Goal: Task Accomplishment & Management: Use online tool/utility

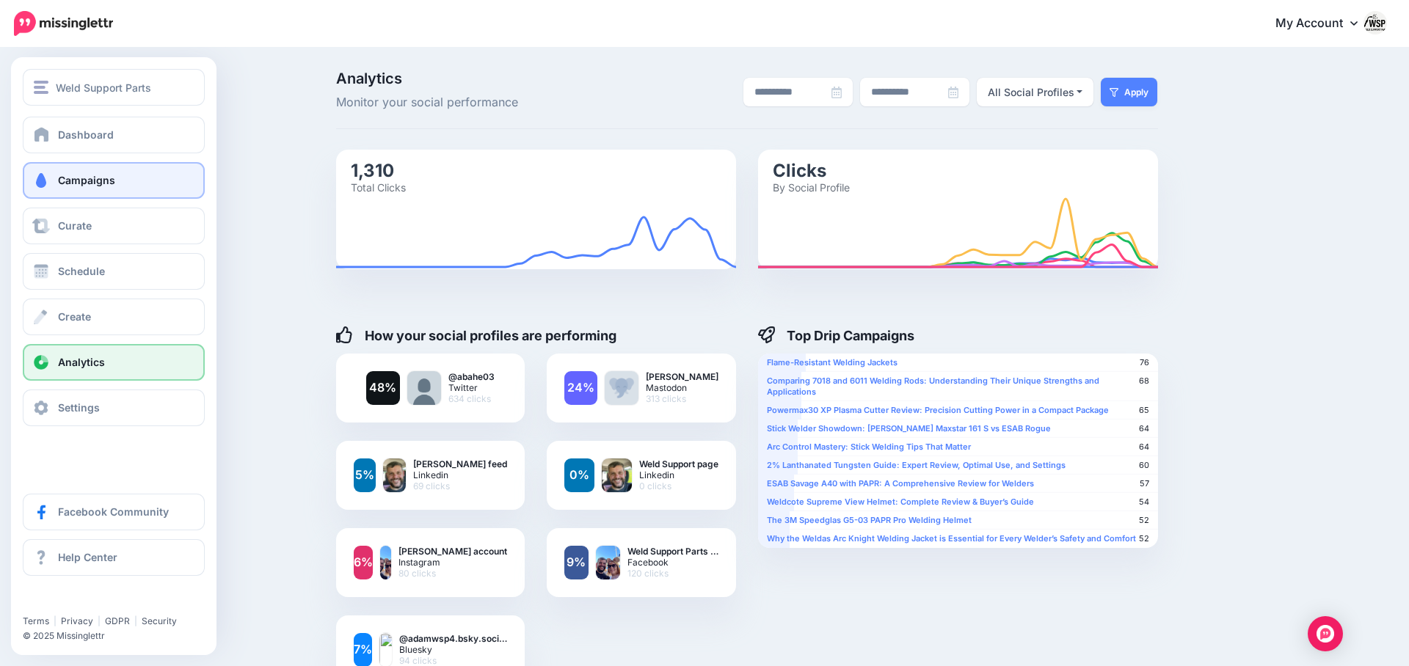
click at [52, 188] on link "Campaigns" at bounding box center [114, 180] width 182 height 37
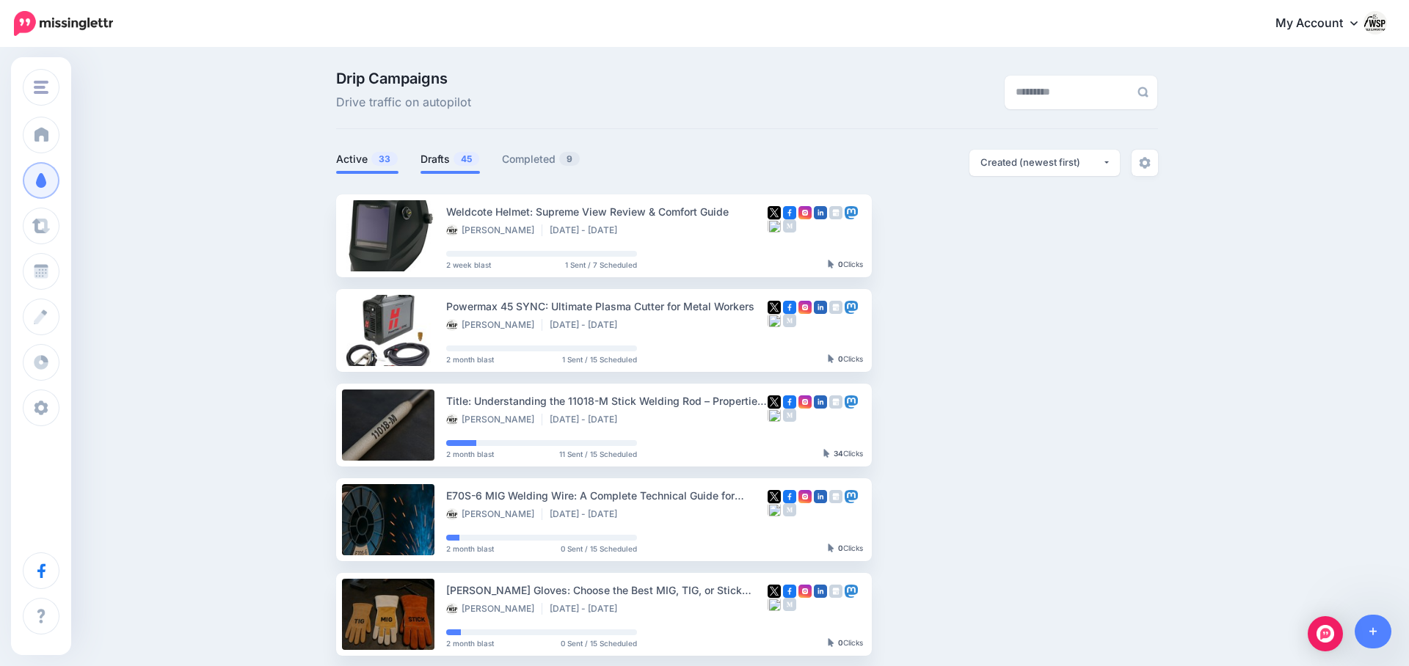
click at [438, 159] on link "Drafts 45" at bounding box center [450, 159] width 59 height 18
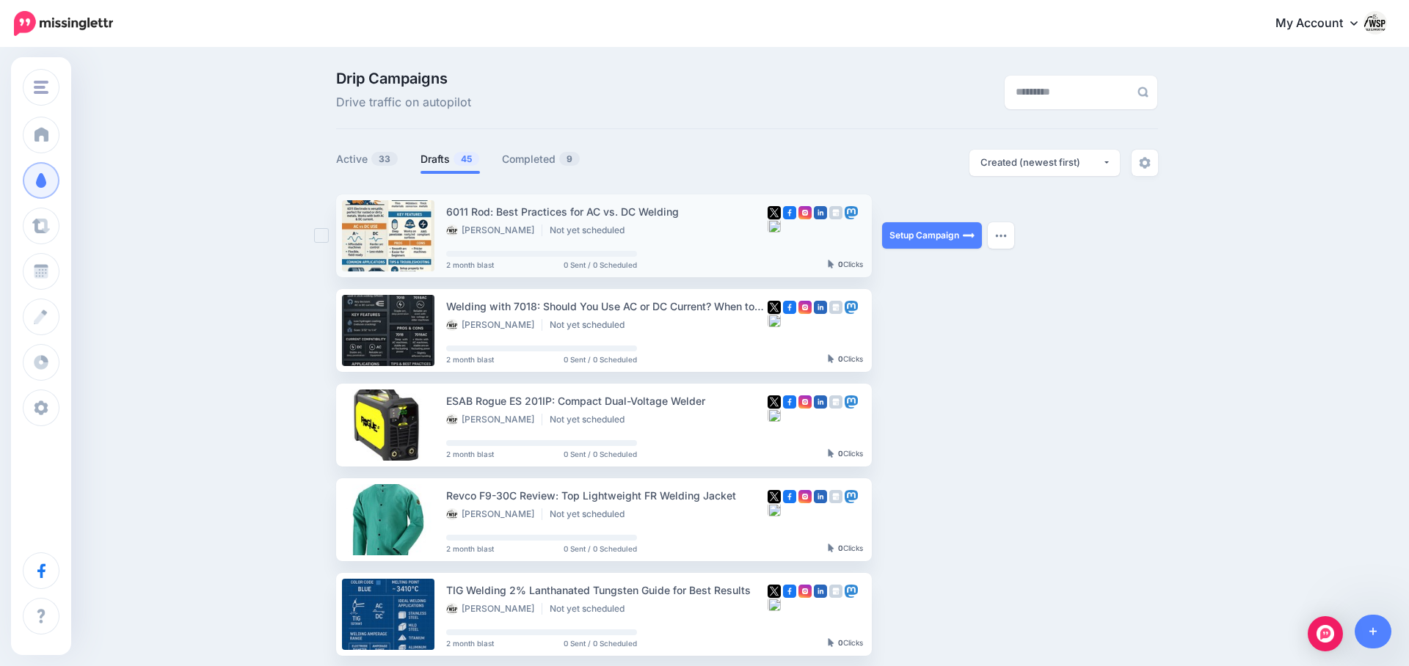
click at [931, 221] on div "Setup Campaign Review Campaign Regenerate Campaign Update Source URL Regenerate…" at bounding box center [937, 235] width 110 height 83
click at [939, 239] on link "Setup Campaign" at bounding box center [932, 235] width 100 height 26
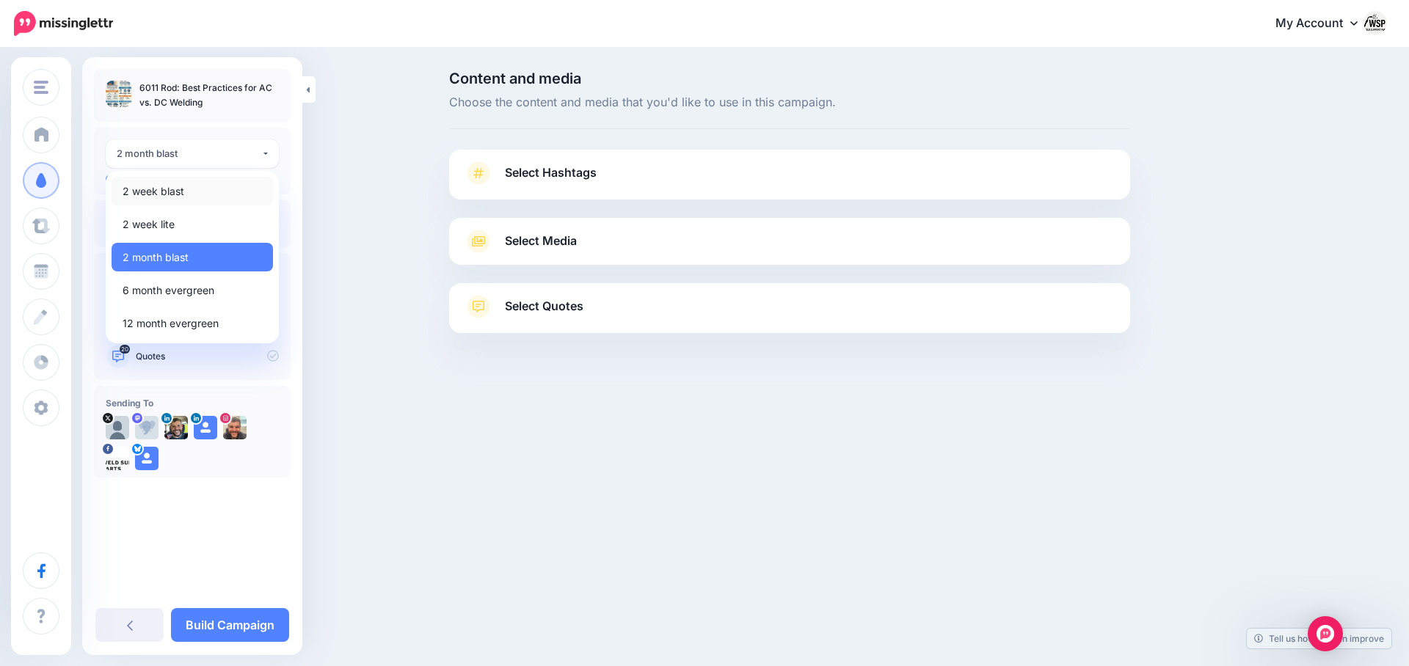
click at [185, 191] on link "2 week blast" at bounding box center [192, 191] width 161 height 29
select select "******"
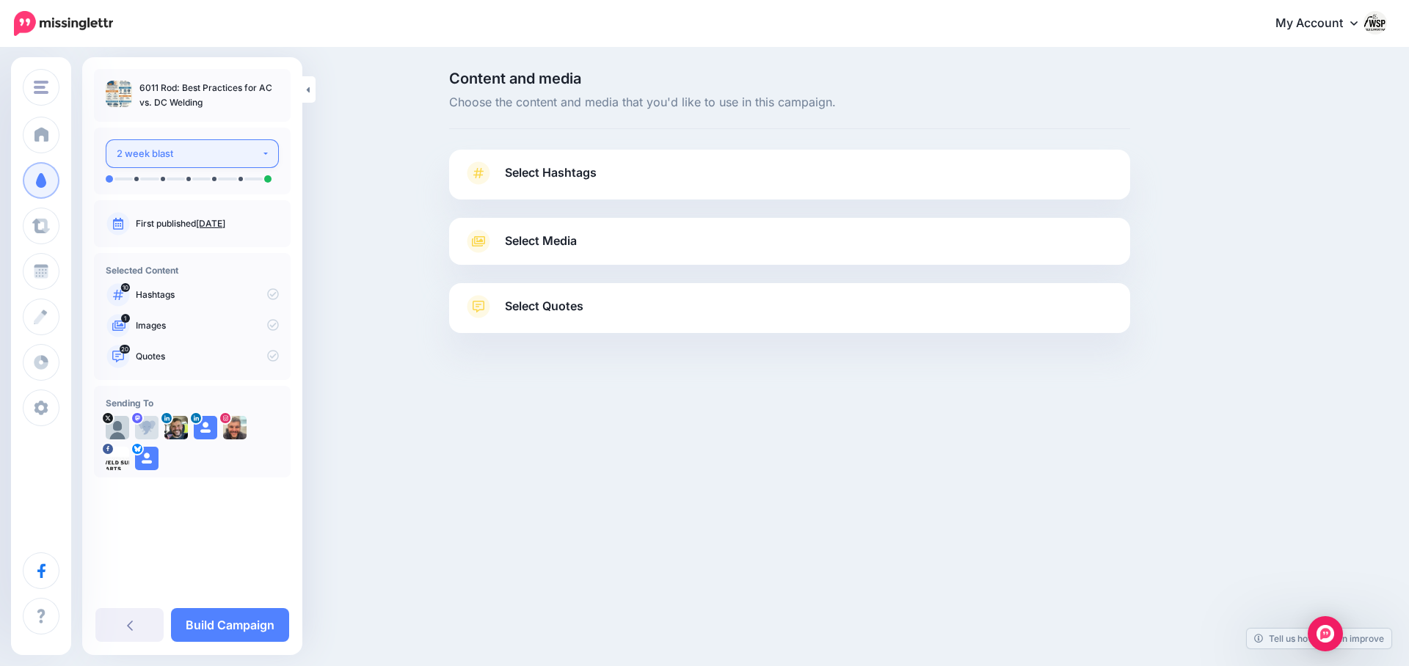
click at [270, 154] on button "2 week blast" at bounding box center [192, 153] width 173 height 29
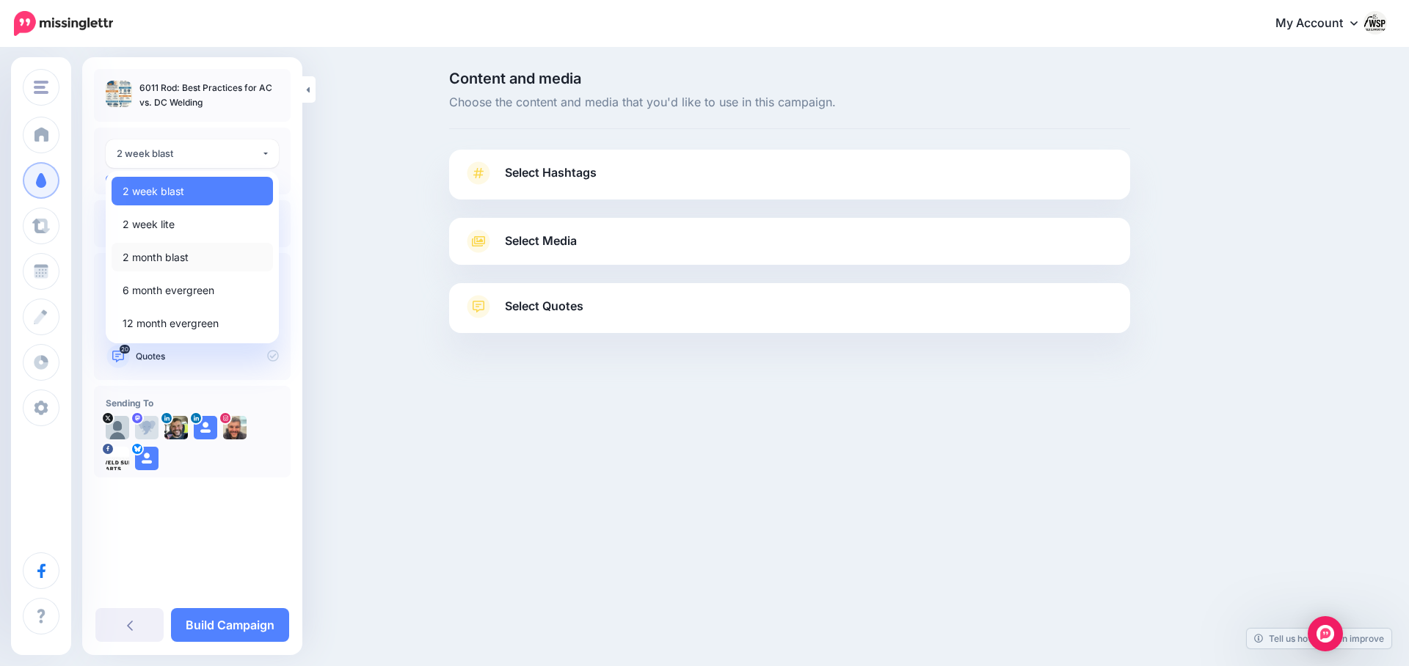
click at [204, 254] on link "2 month blast" at bounding box center [192, 257] width 161 height 29
select select "******"
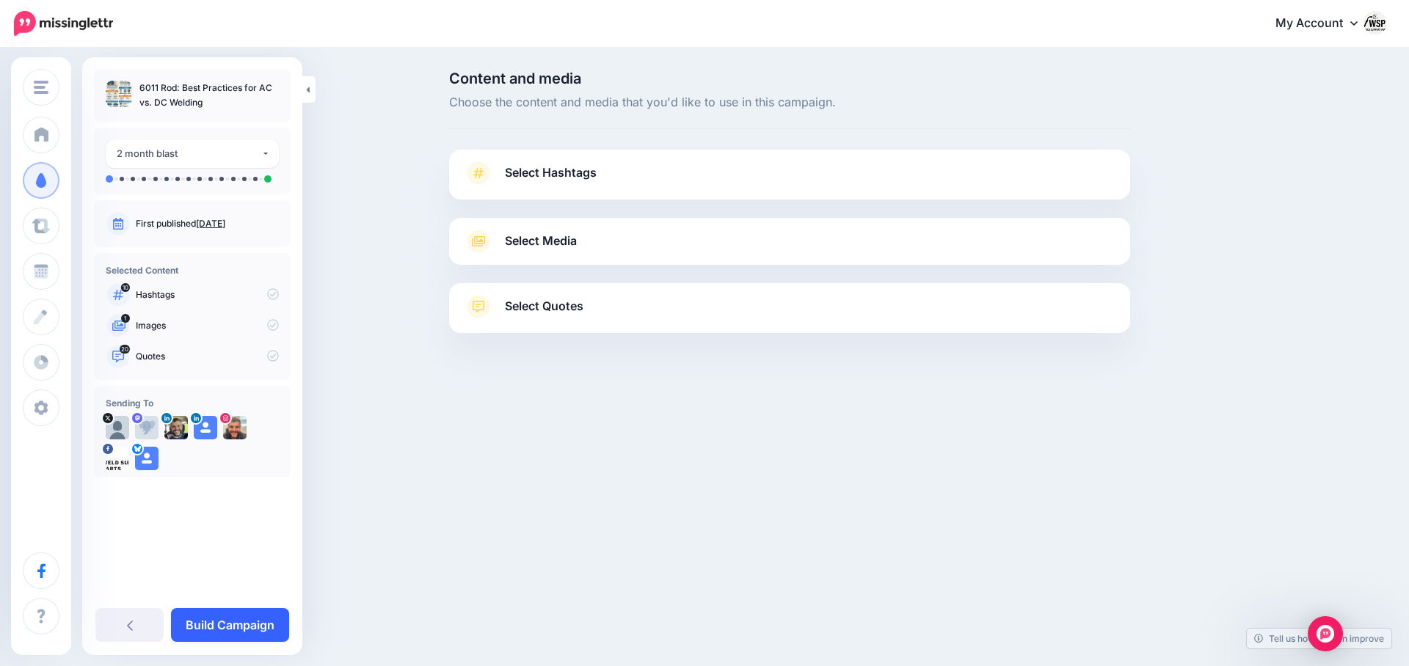
click at [236, 611] on link "Build Campaign" at bounding box center [230, 625] width 118 height 34
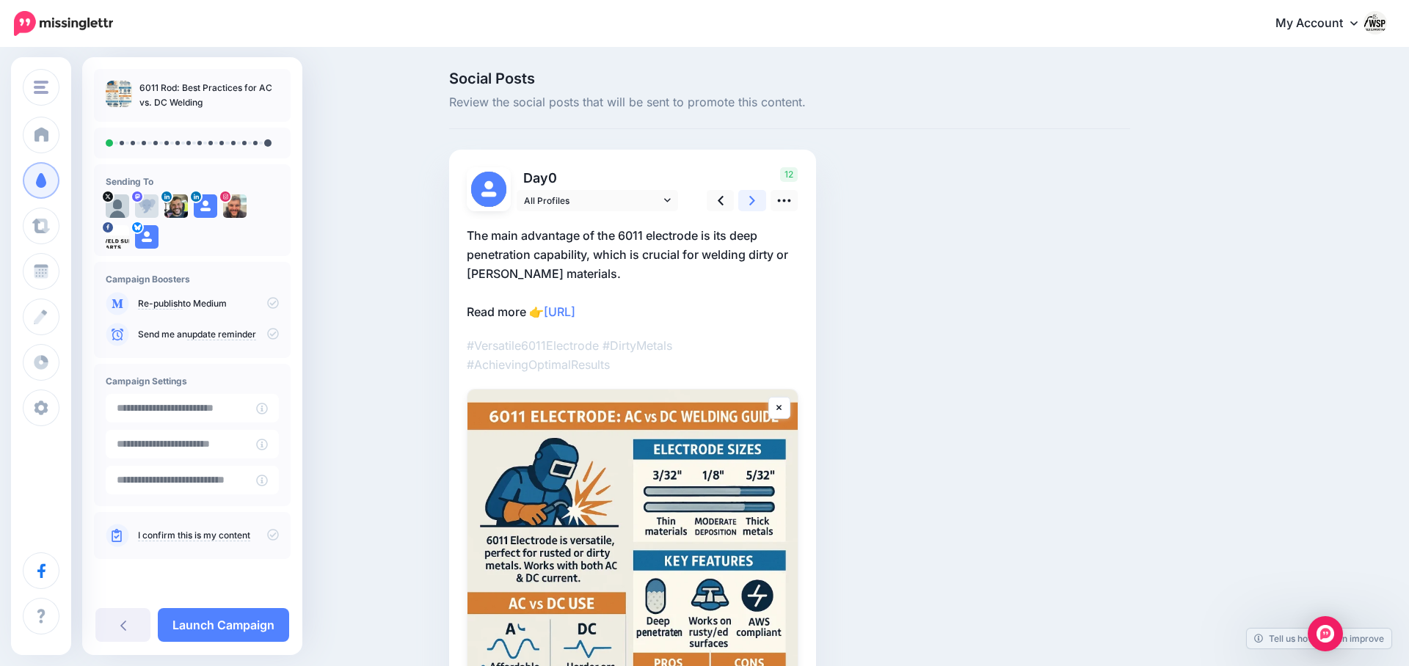
click at [761, 198] on link at bounding box center [752, 200] width 28 height 21
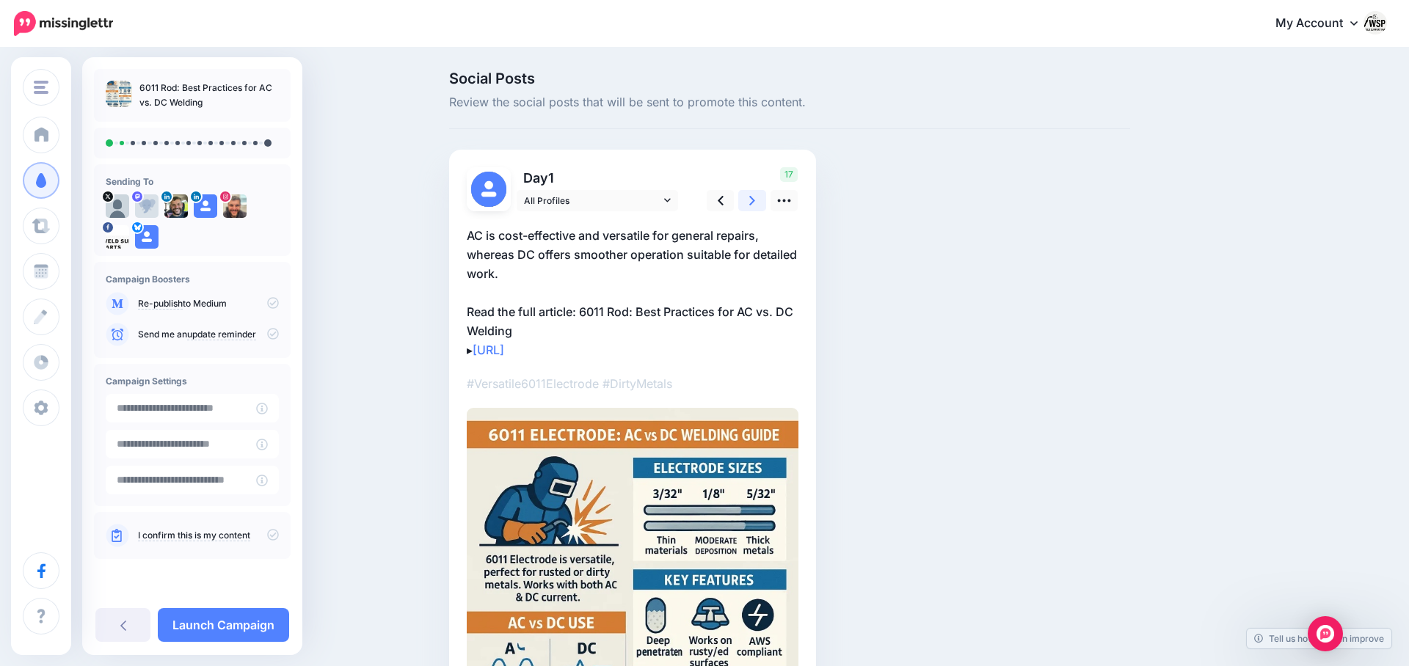
click at [755, 204] on link at bounding box center [752, 200] width 28 height 21
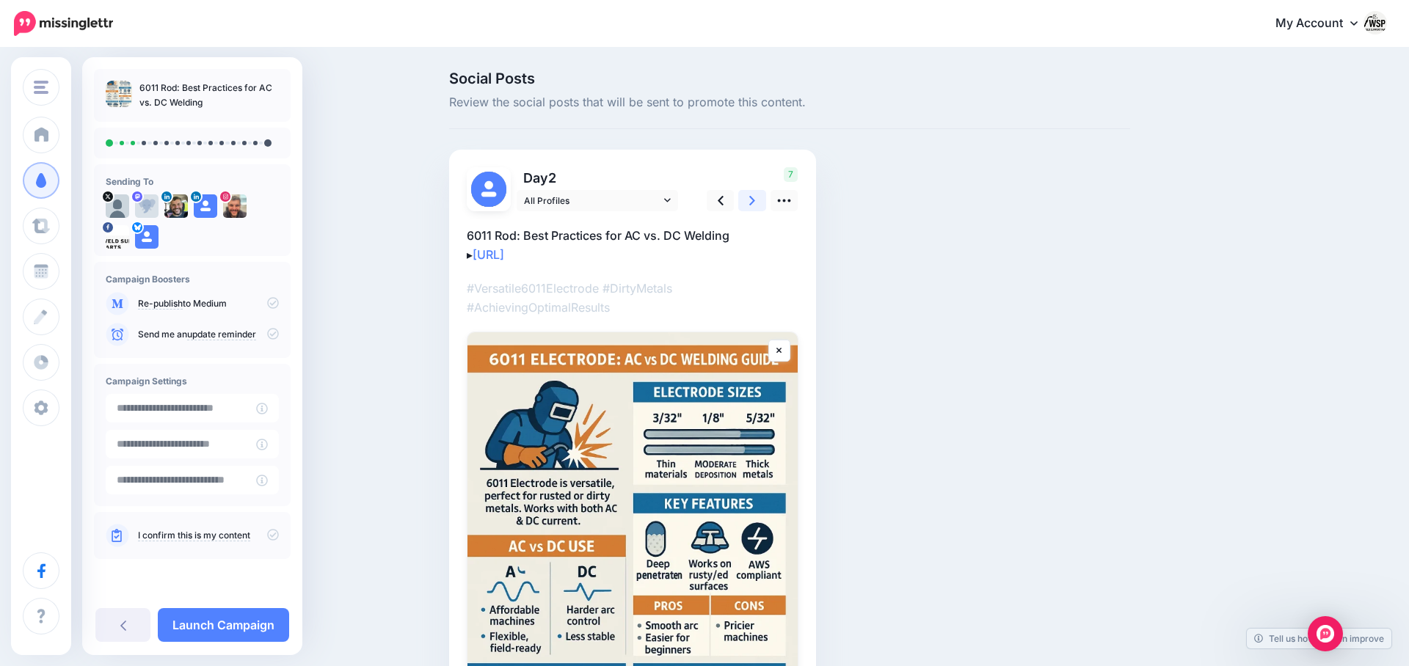
click at [755, 204] on link at bounding box center [752, 200] width 28 height 21
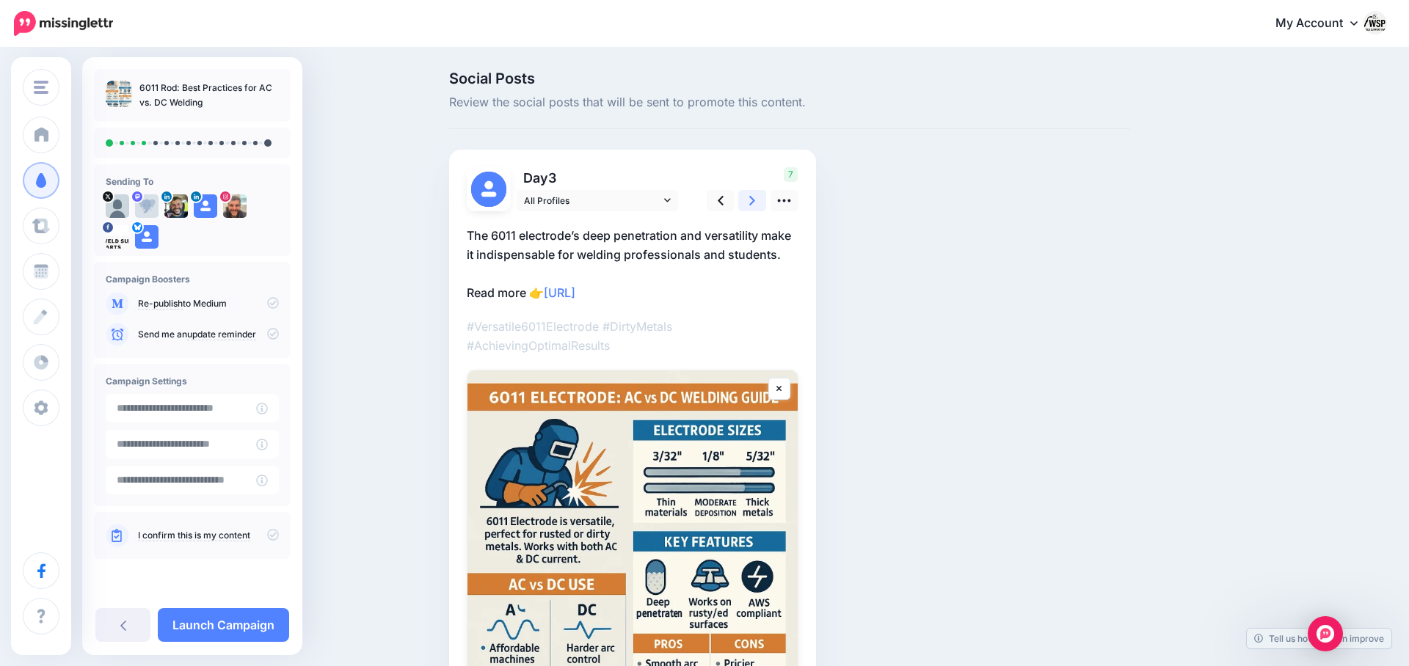
click at [755, 204] on link at bounding box center [752, 200] width 28 height 21
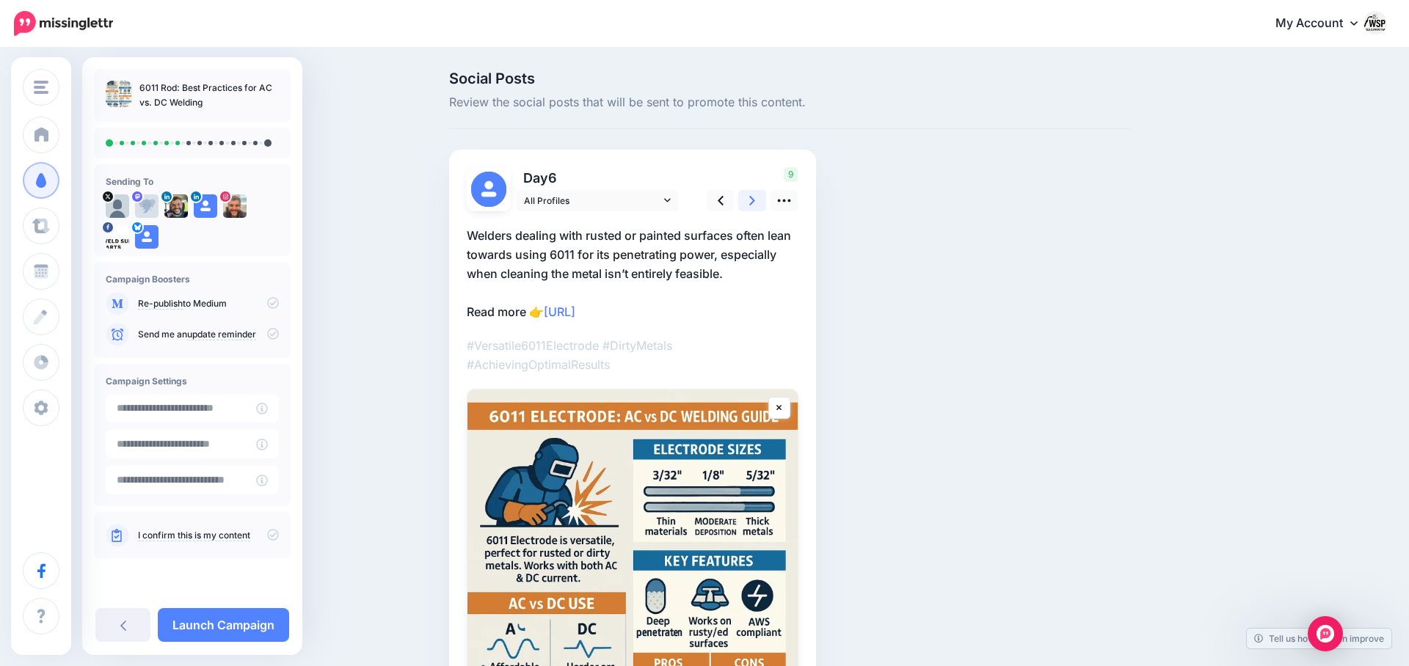
click at [755, 204] on link at bounding box center [752, 200] width 28 height 21
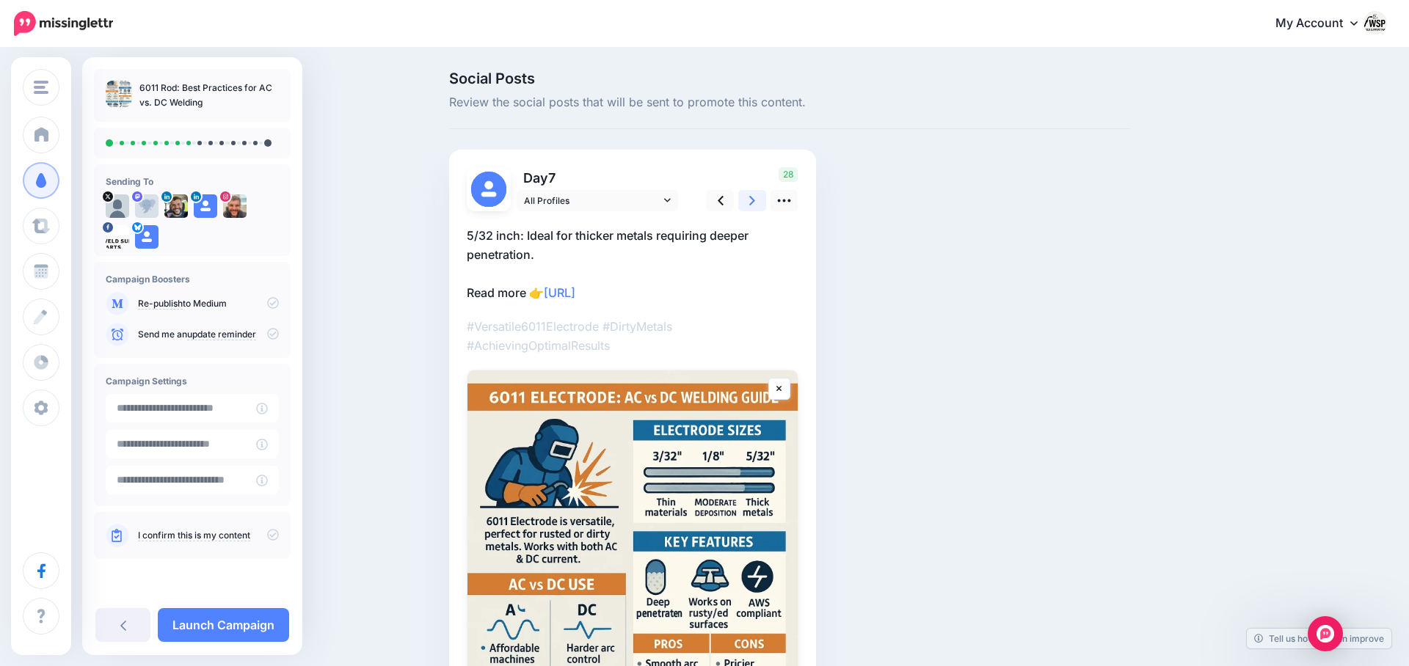
click at [755, 204] on link at bounding box center [752, 200] width 28 height 21
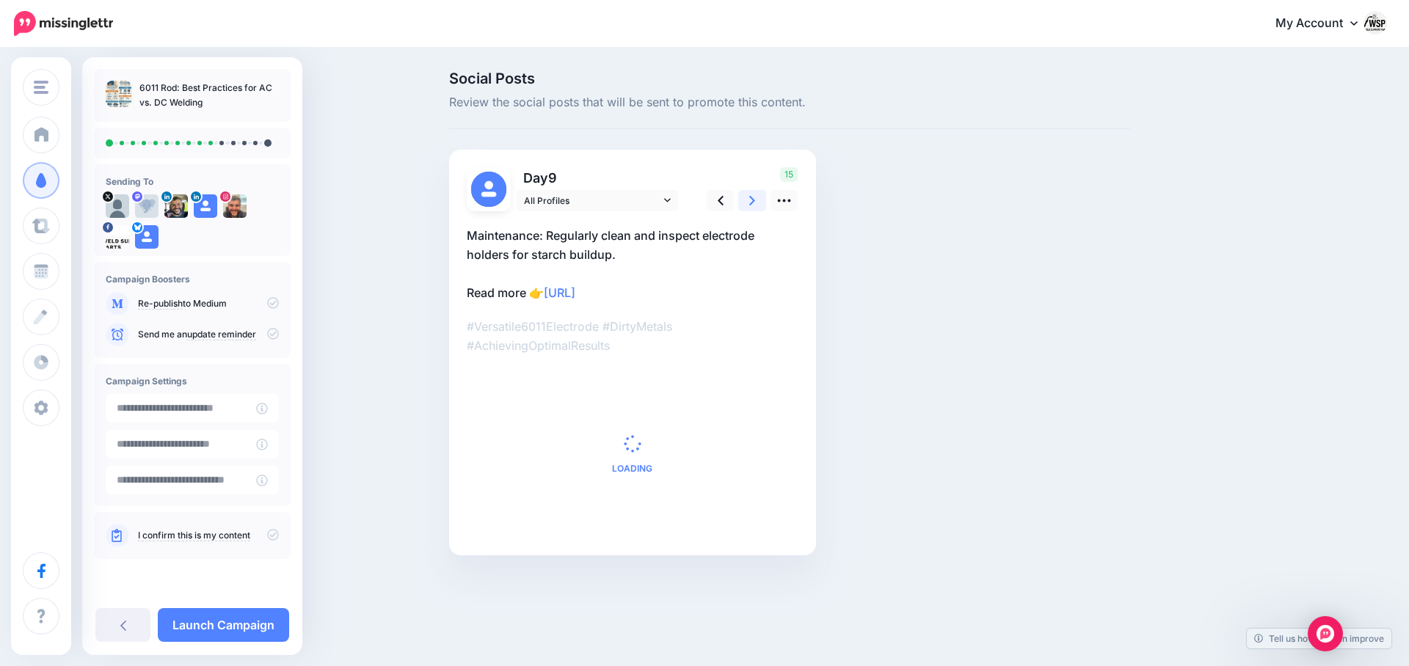
click at [755, 204] on link at bounding box center [752, 200] width 28 height 21
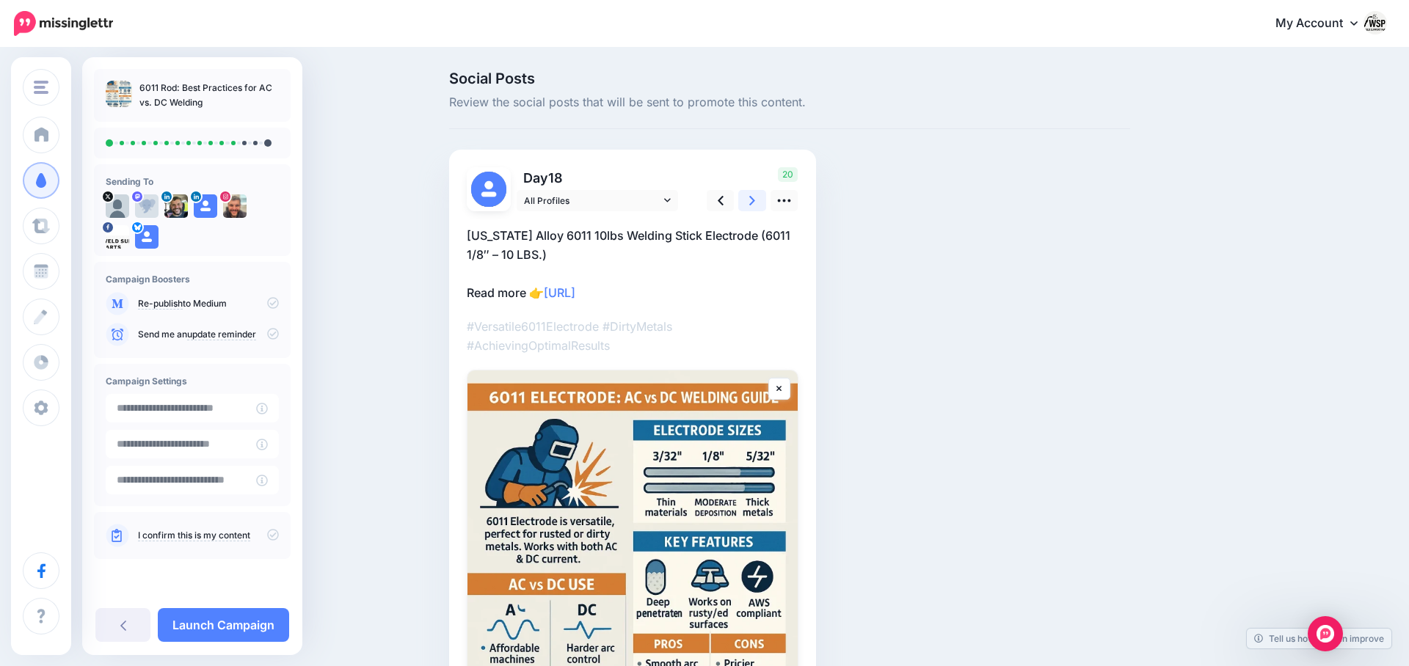
click at [755, 204] on link at bounding box center [752, 200] width 28 height 21
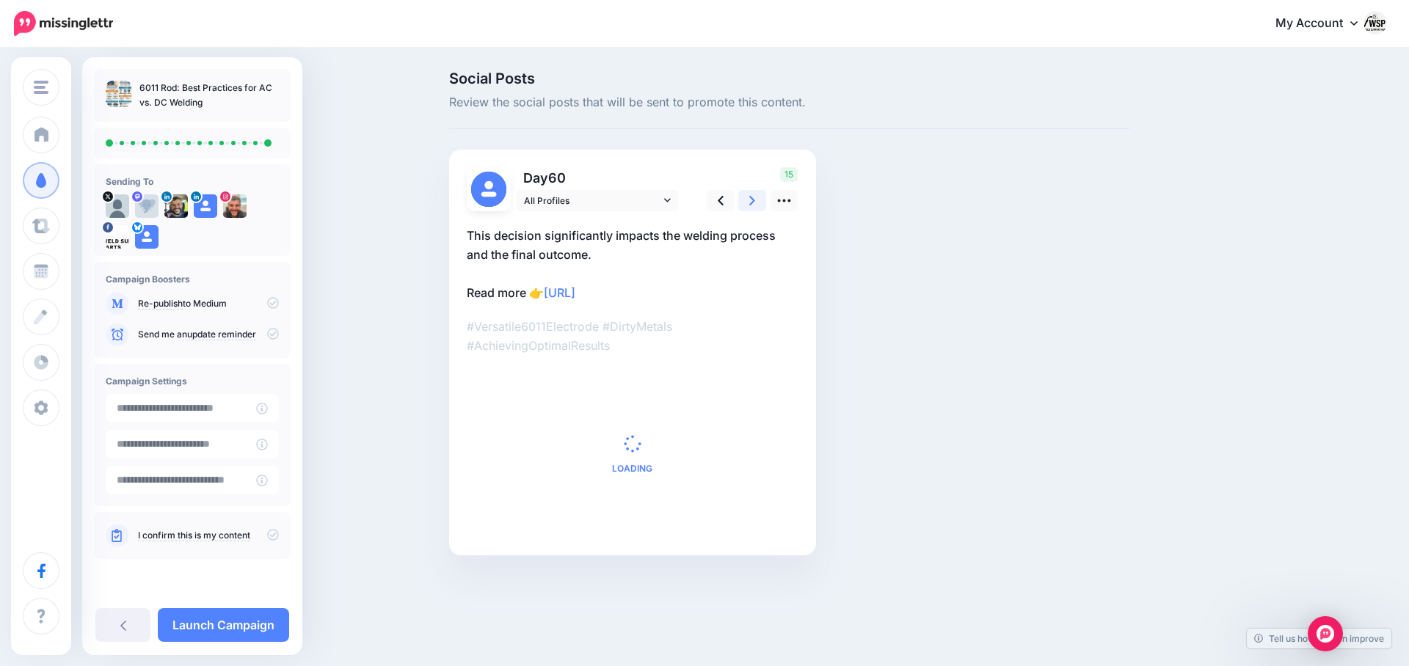
click at [755, 204] on link at bounding box center [752, 200] width 28 height 21
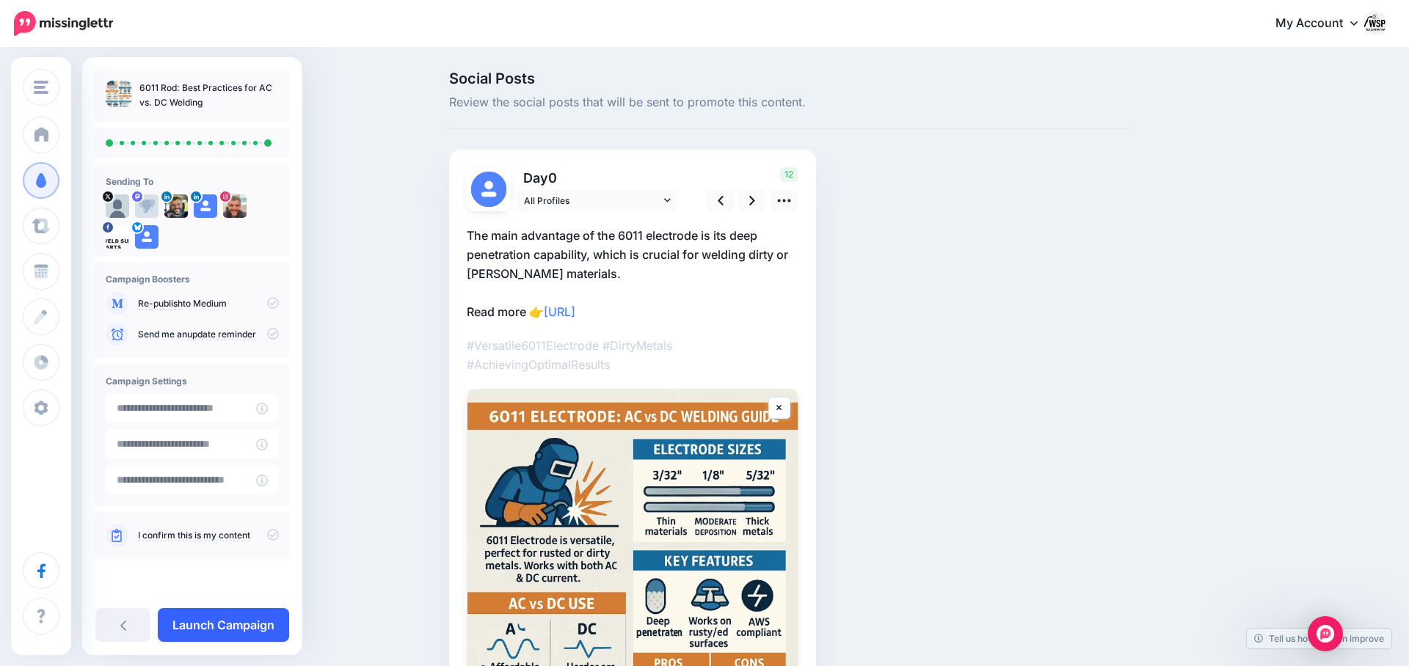
click at [223, 627] on link "Launch Campaign" at bounding box center [223, 625] width 131 height 34
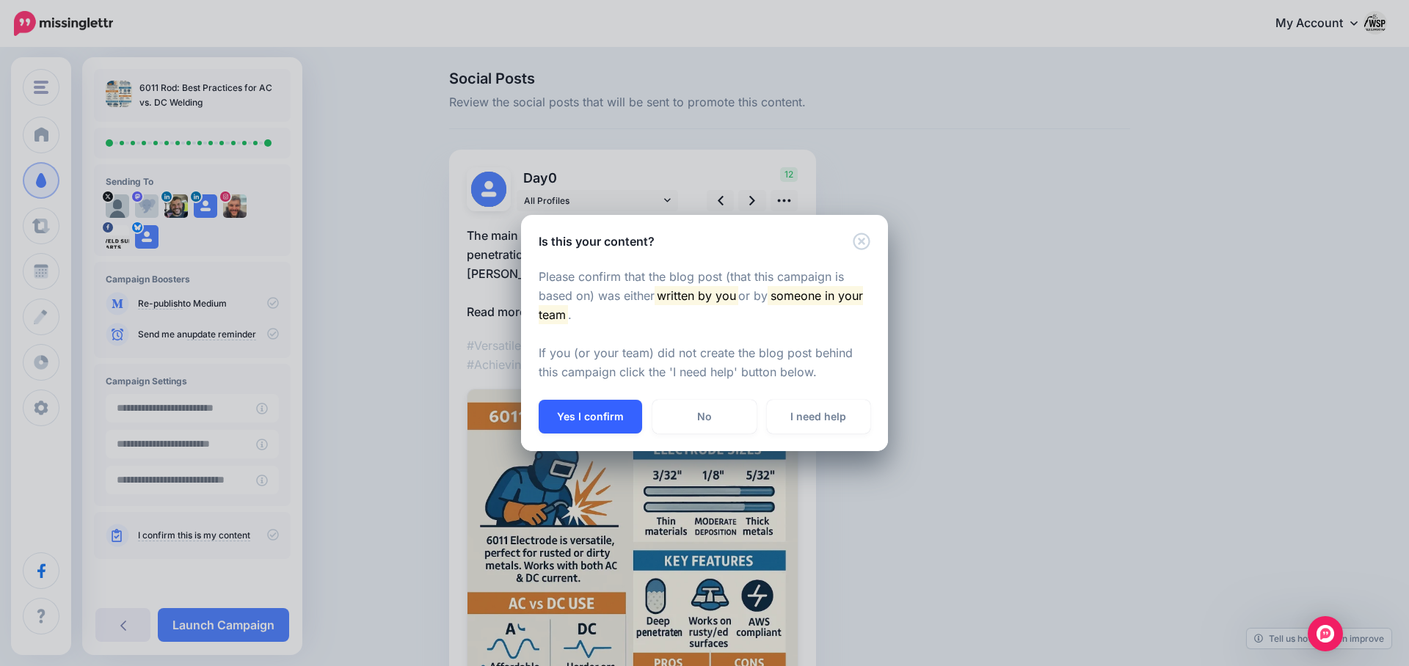
click at [605, 415] on button "Yes I confirm" at bounding box center [590, 417] width 103 height 34
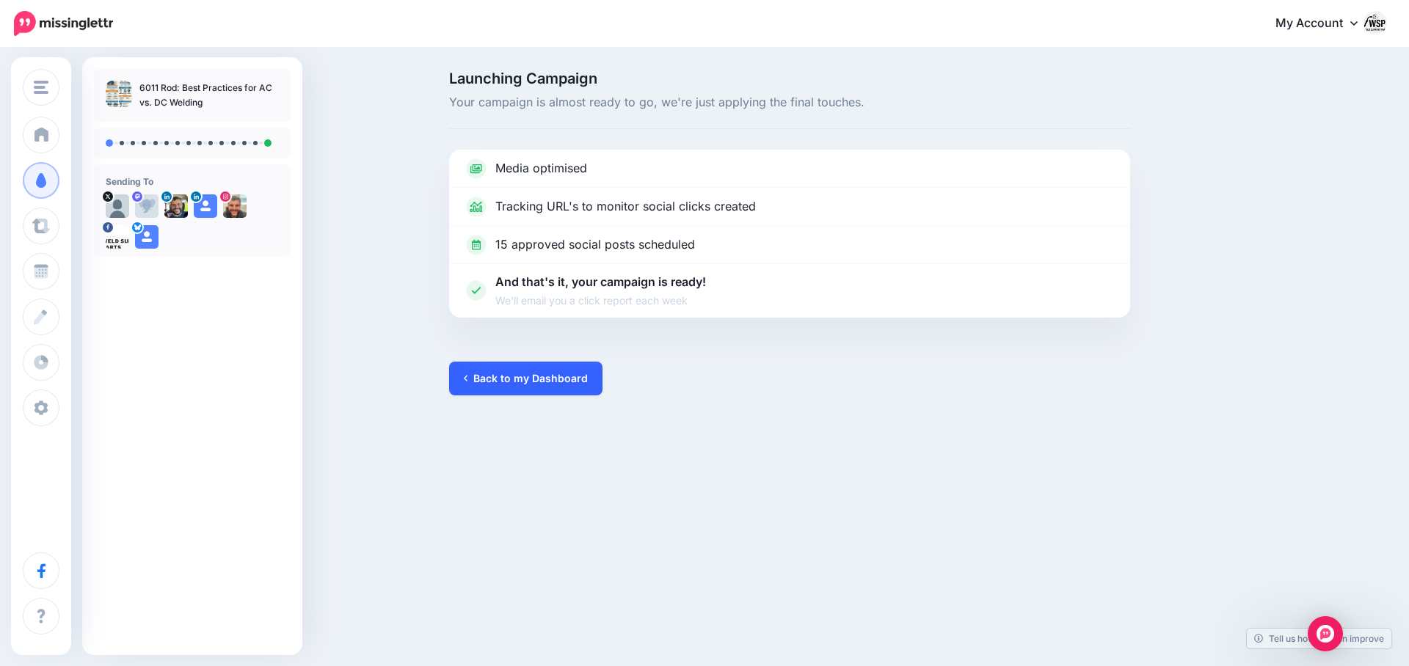
click at [525, 380] on link "Back to my Dashboard" at bounding box center [525, 379] width 153 height 34
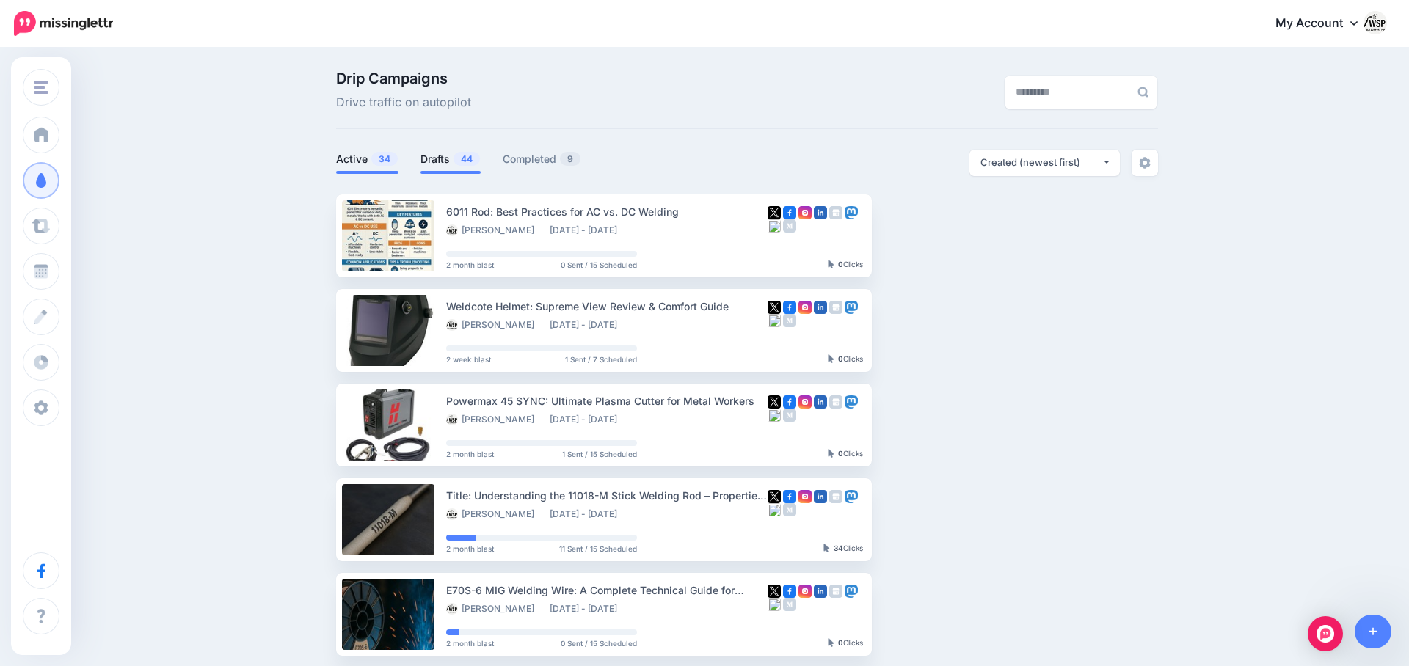
click at [439, 163] on link "Drafts 44" at bounding box center [451, 159] width 60 height 18
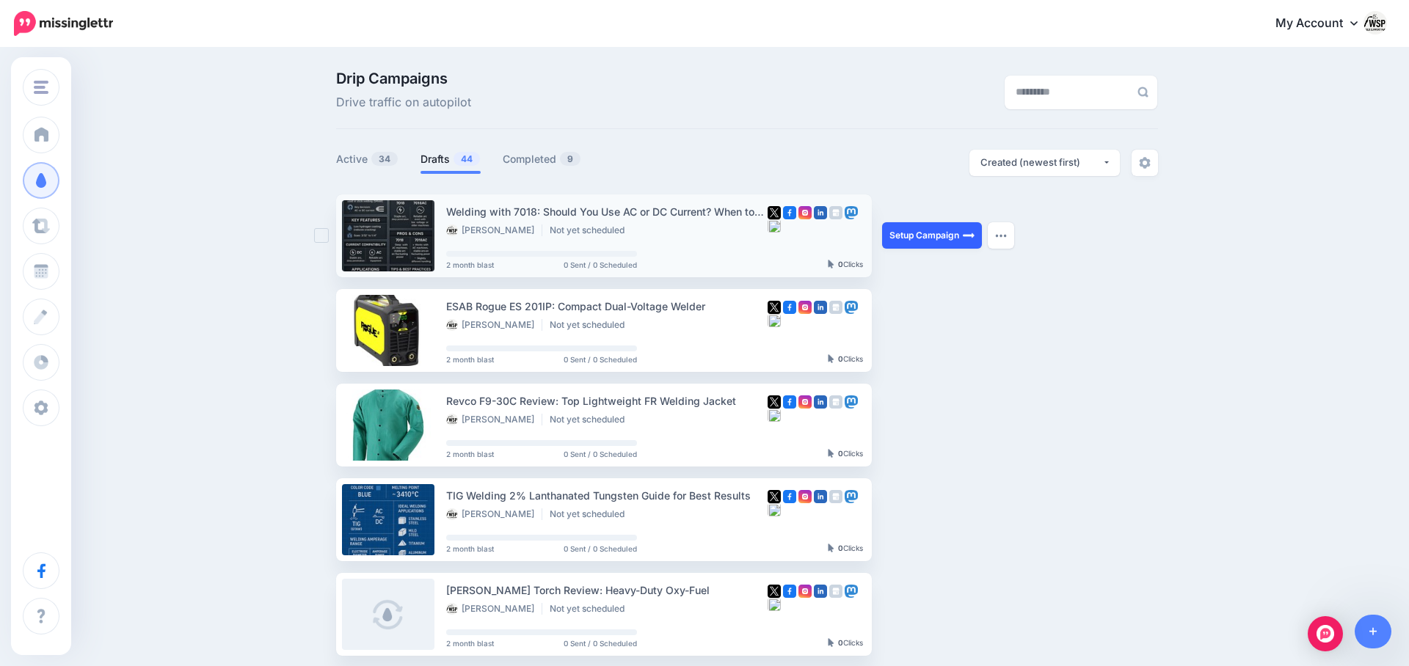
click at [917, 230] on link "Setup Campaign" at bounding box center [932, 235] width 100 height 26
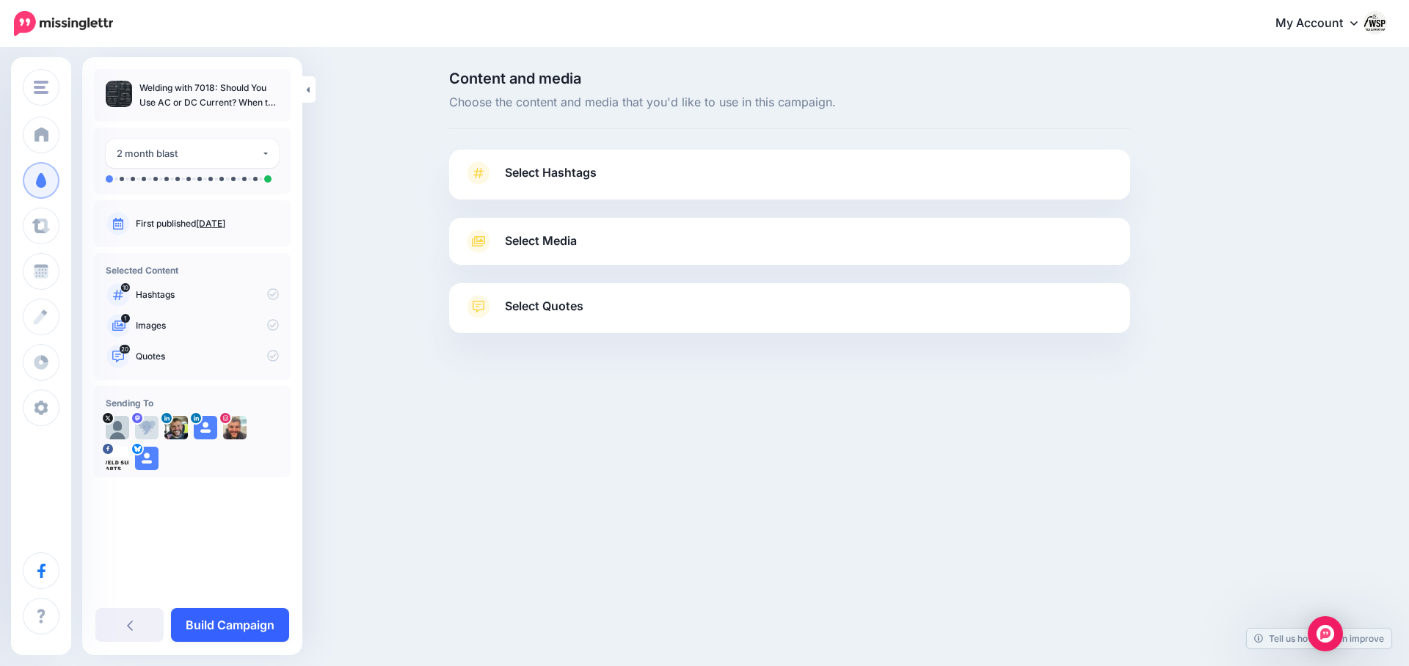
click at [230, 626] on link "Build Campaign" at bounding box center [230, 625] width 118 height 34
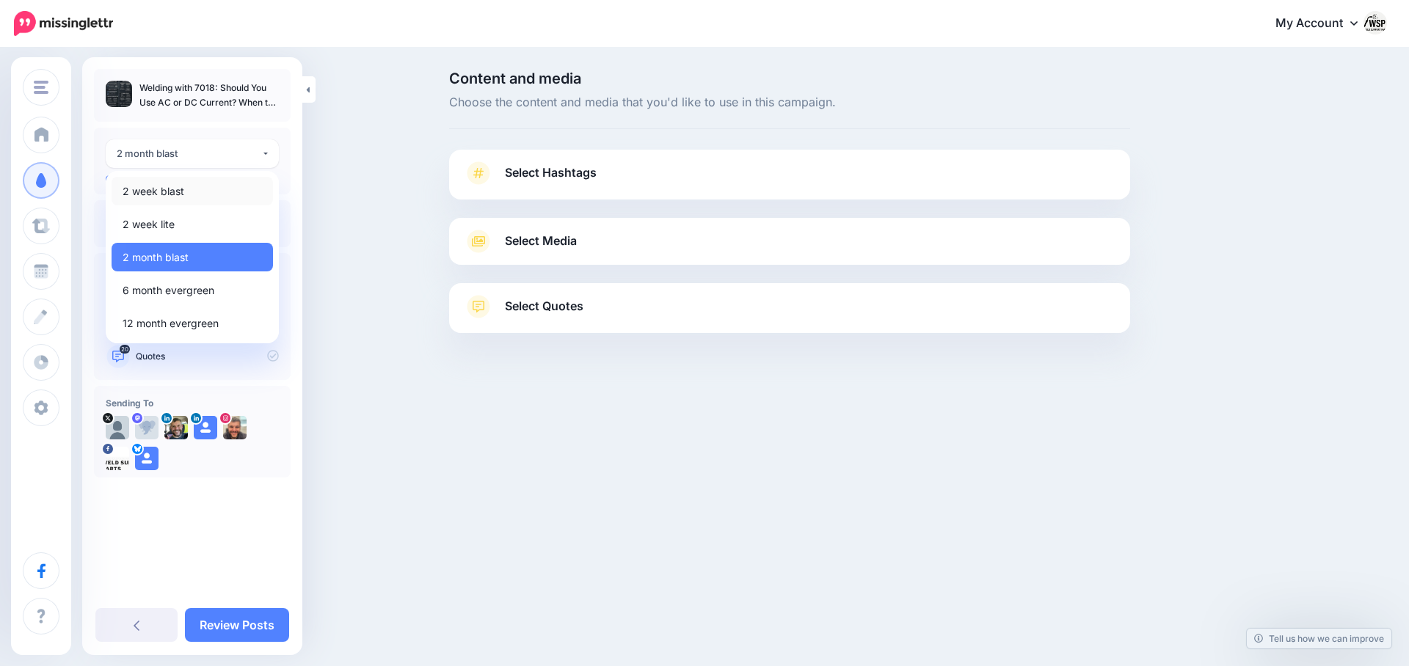
click at [192, 192] on link "2 week blast" at bounding box center [192, 191] width 161 height 29
select select "******"
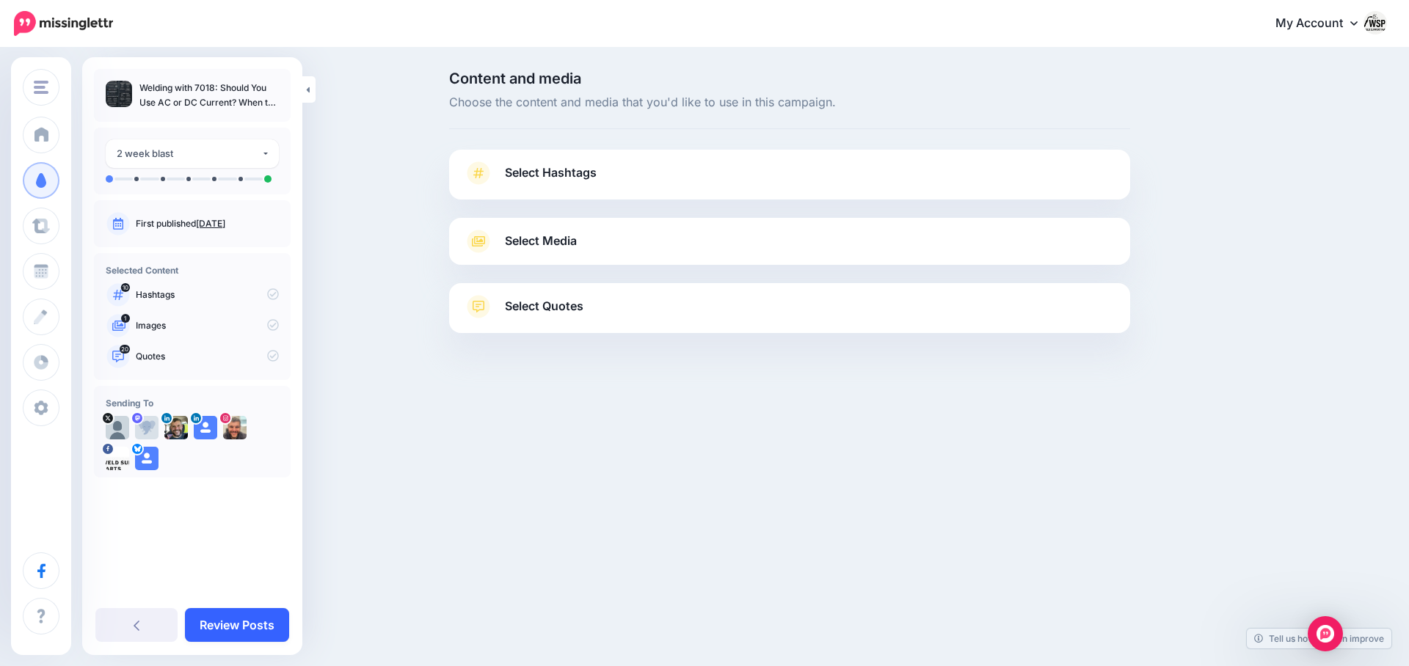
click at [264, 627] on link "Review Posts" at bounding box center [237, 625] width 104 height 34
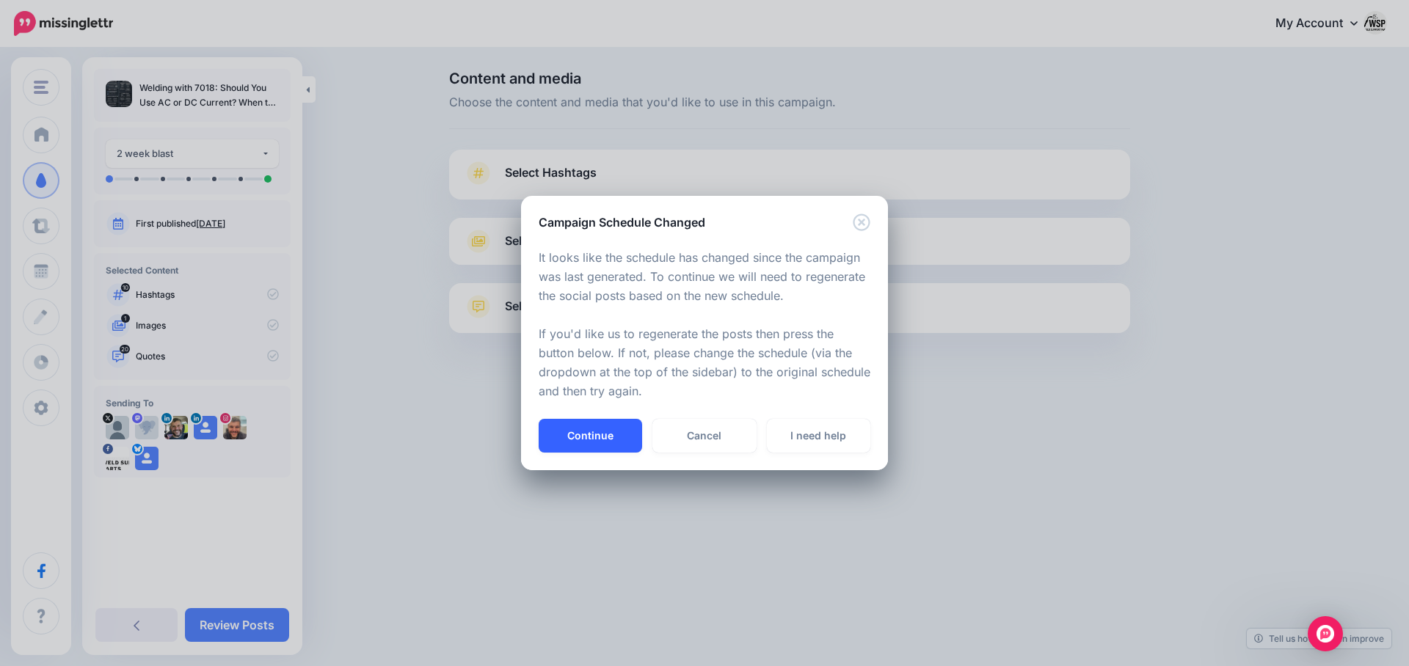
click at [586, 432] on button "Continue" at bounding box center [590, 436] width 103 height 34
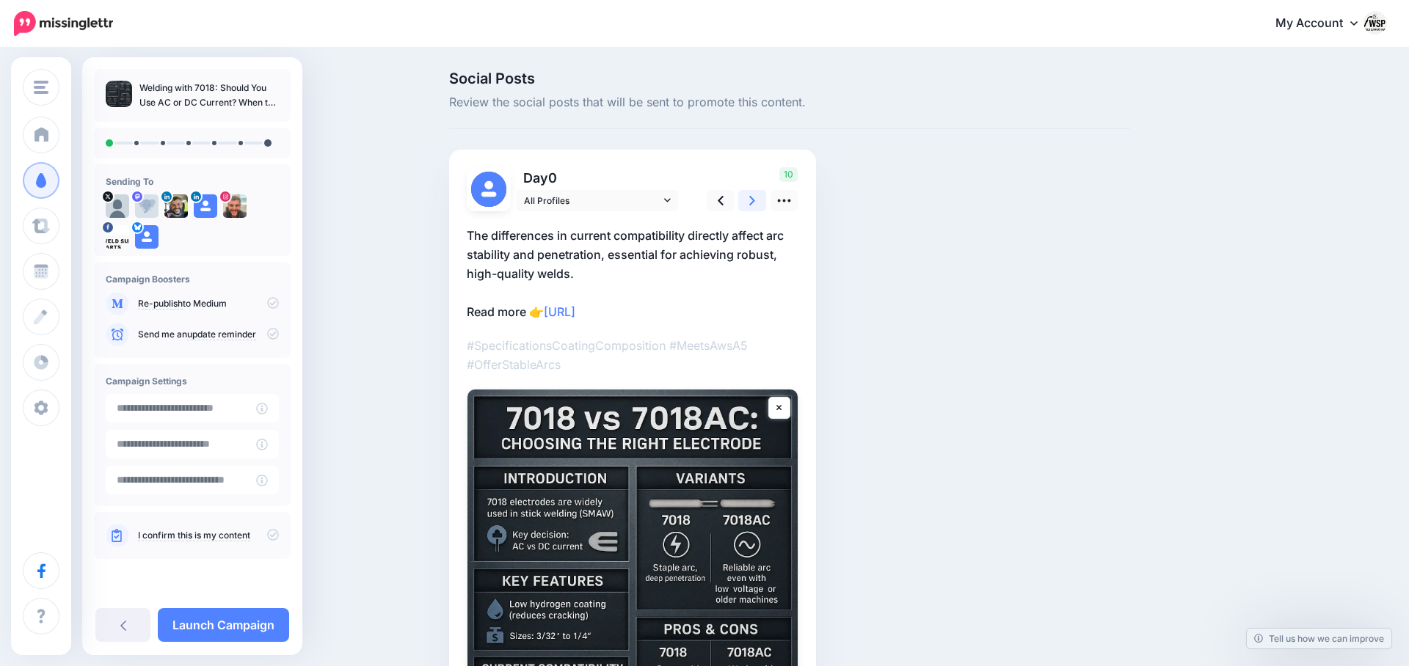
click at [757, 195] on link at bounding box center [752, 200] width 28 height 21
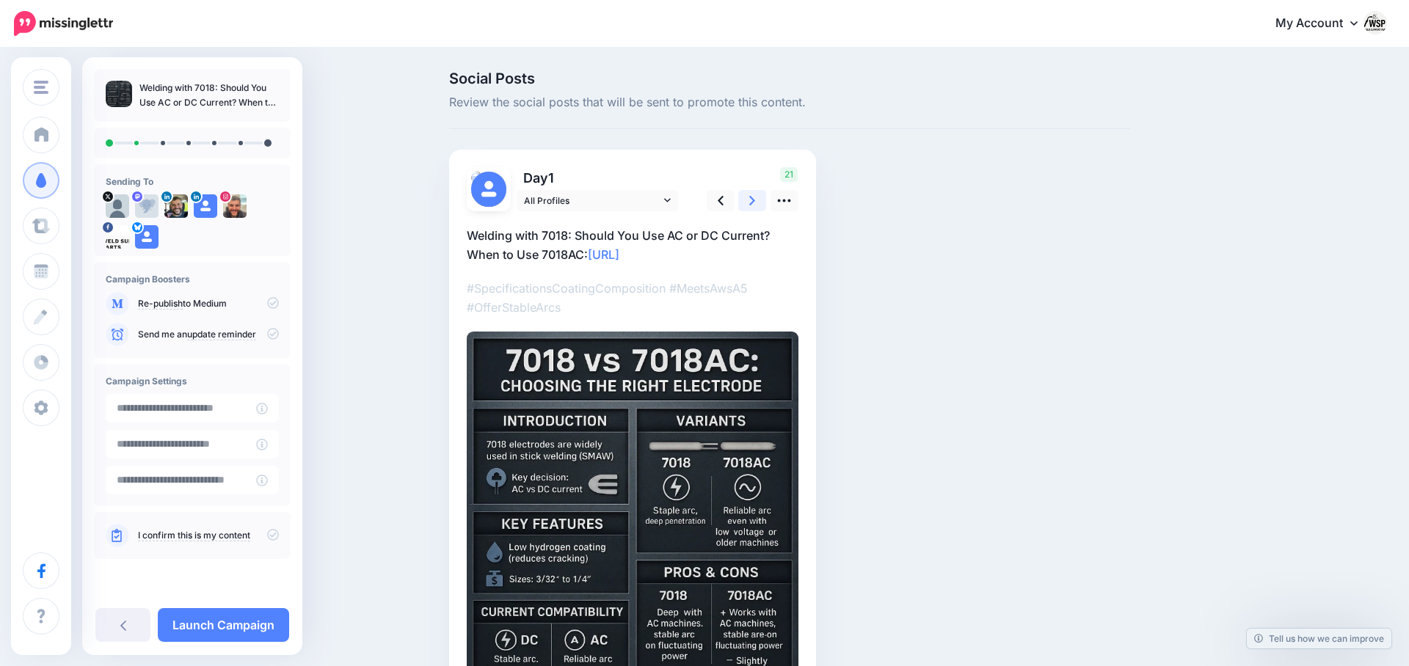
click at [757, 195] on link at bounding box center [752, 200] width 28 height 21
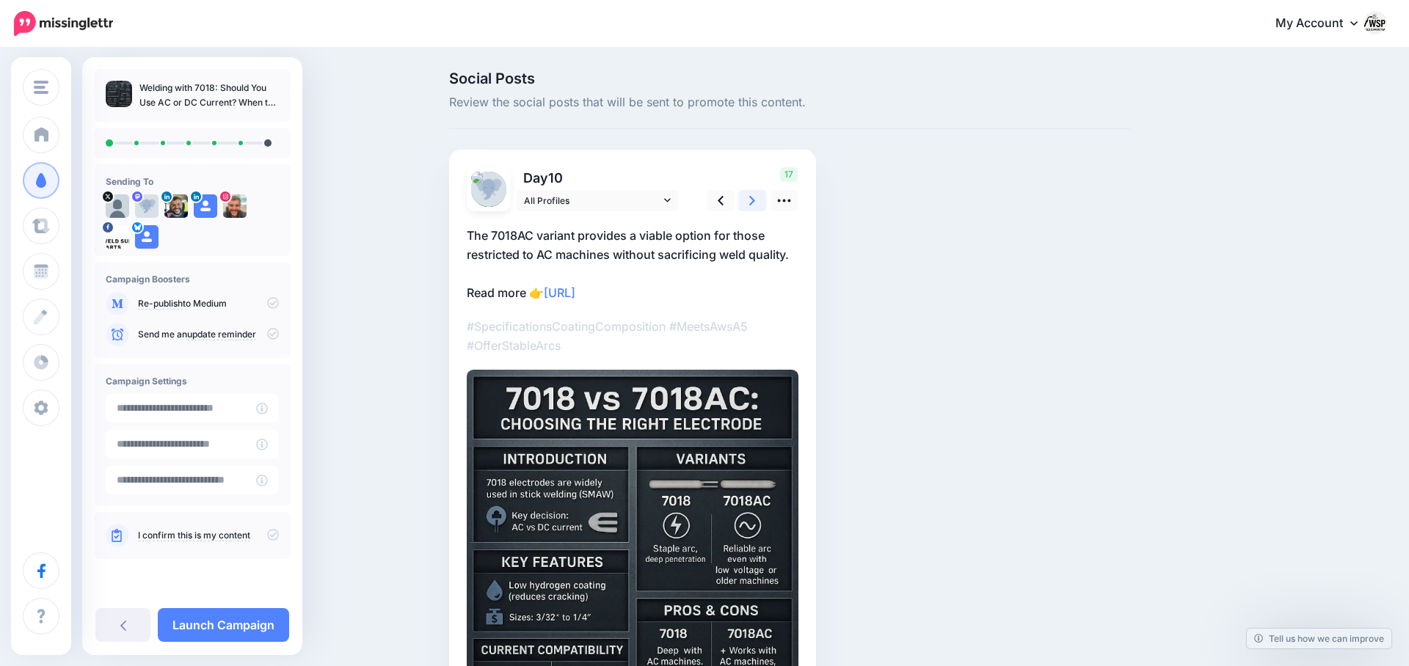
click at [757, 195] on link at bounding box center [752, 200] width 28 height 21
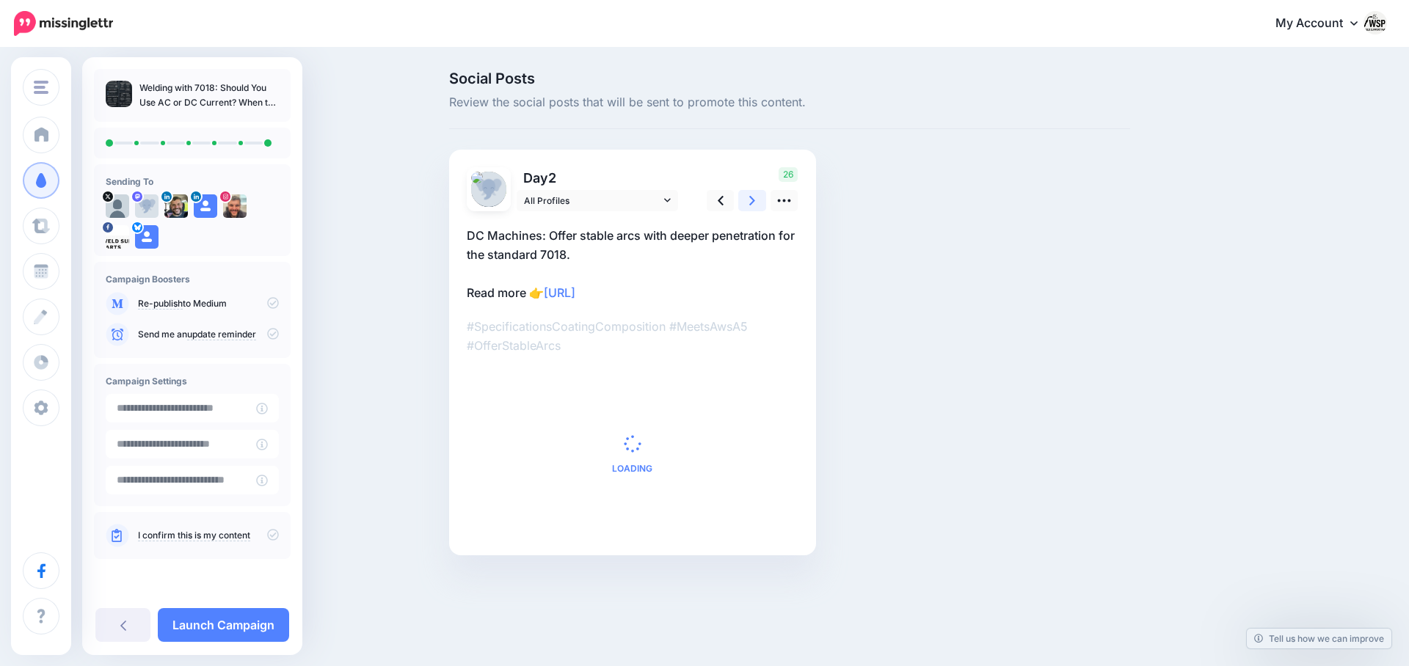
click at [757, 195] on link at bounding box center [752, 200] width 28 height 21
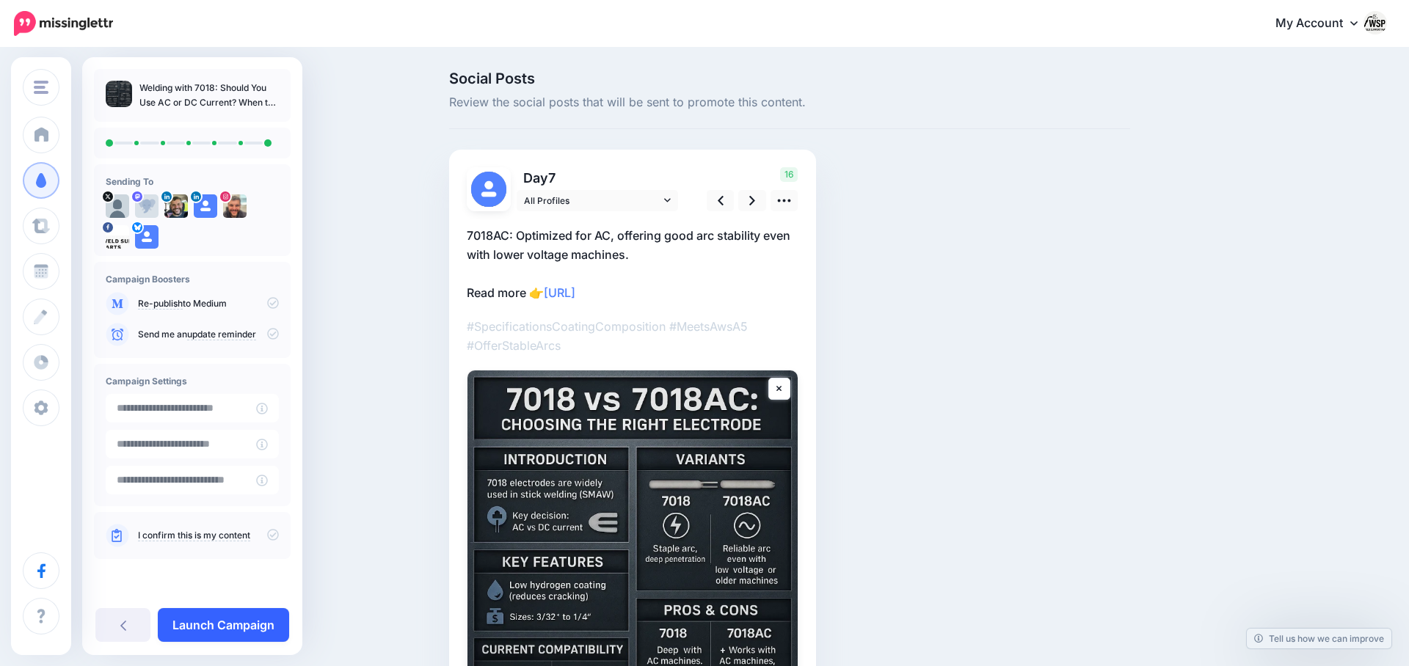
click at [220, 629] on link "Launch Campaign" at bounding box center [223, 625] width 131 height 34
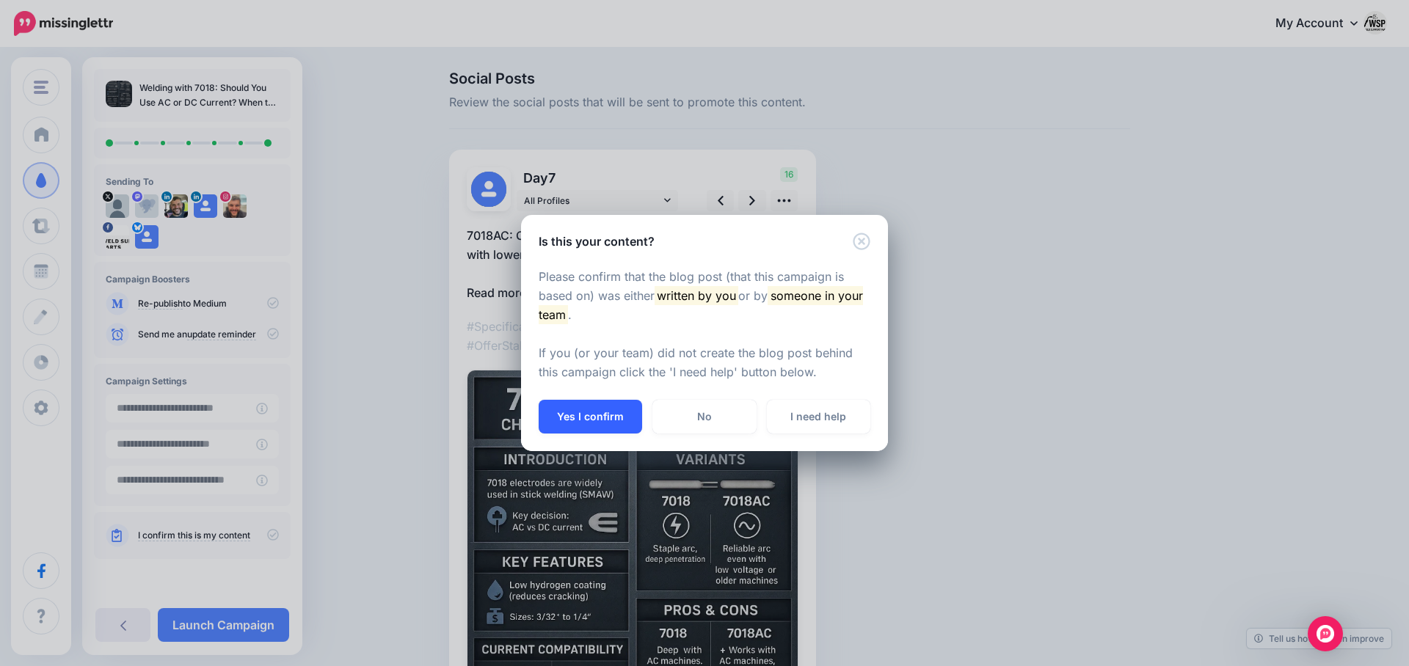
click at [581, 415] on button "Yes I confirm" at bounding box center [590, 417] width 103 height 34
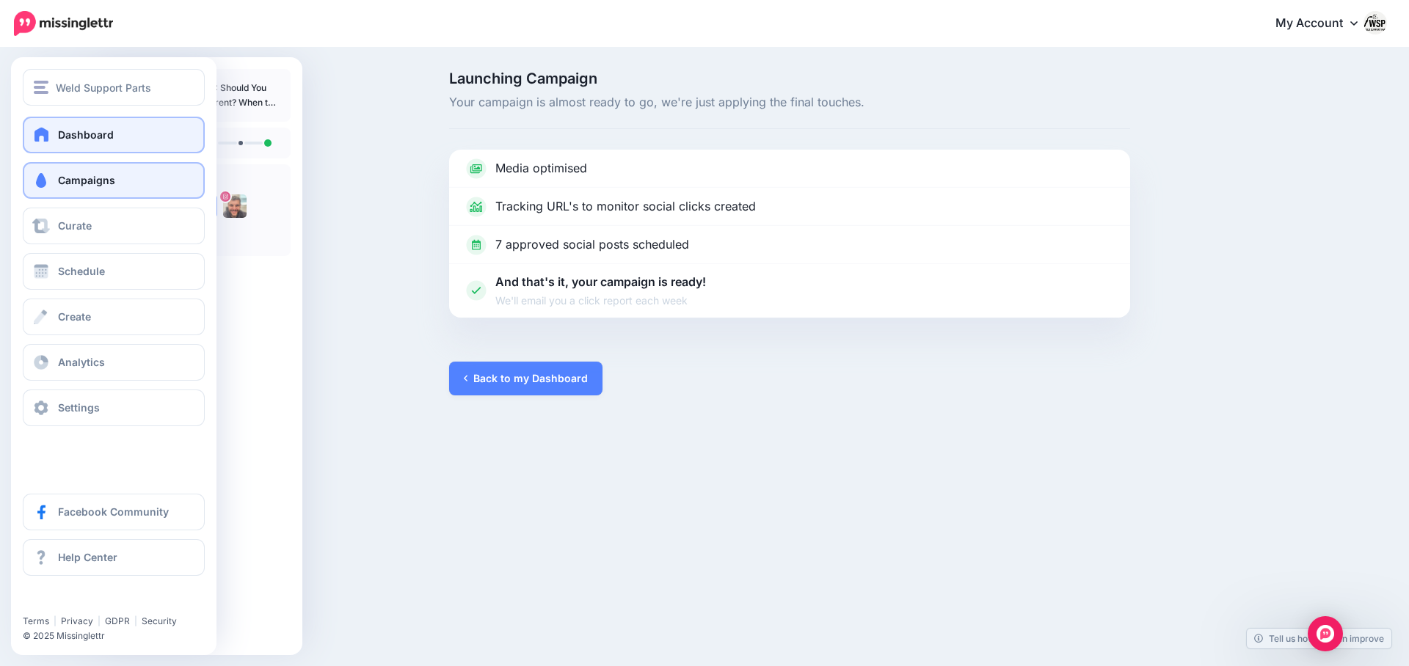
click at [36, 120] on link "Dashboard" at bounding box center [114, 135] width 182 height 37
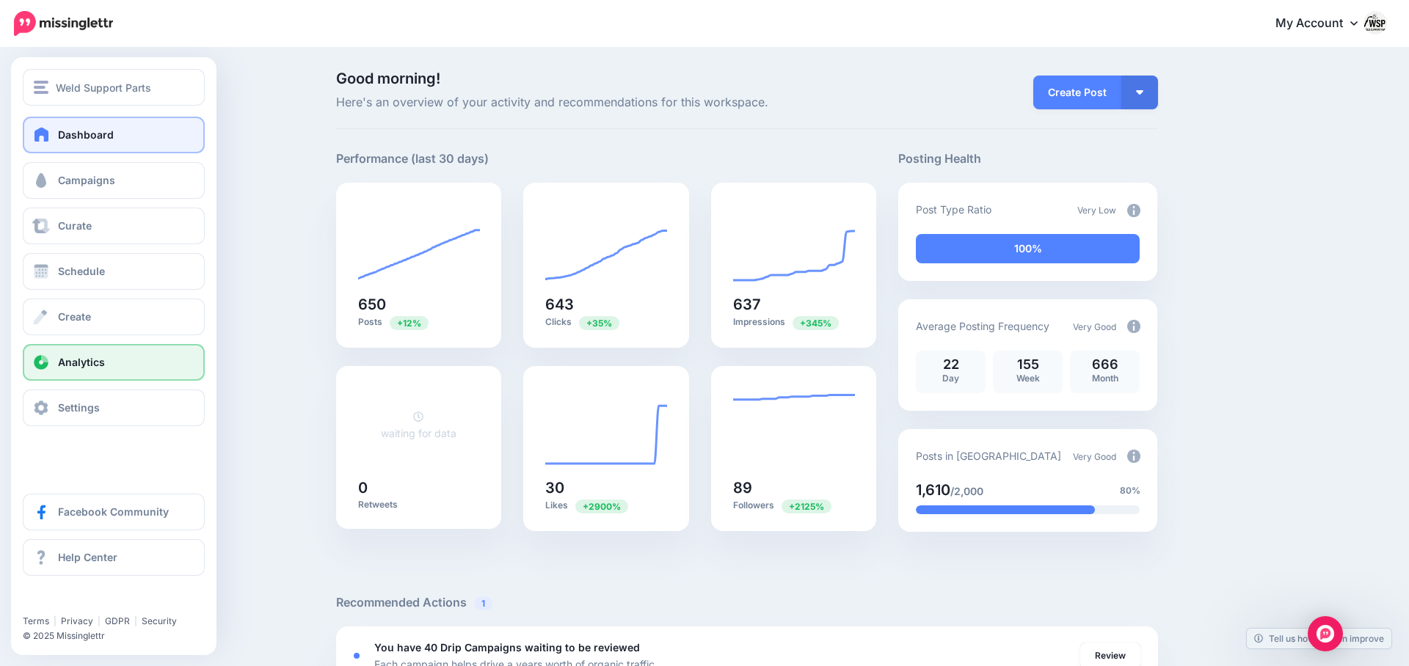
click at [65, 358] on span "Analytics" at bounding box center [81, 362] width 47 height 12
